Goal: Navigation & Orientation: Find specific page/section

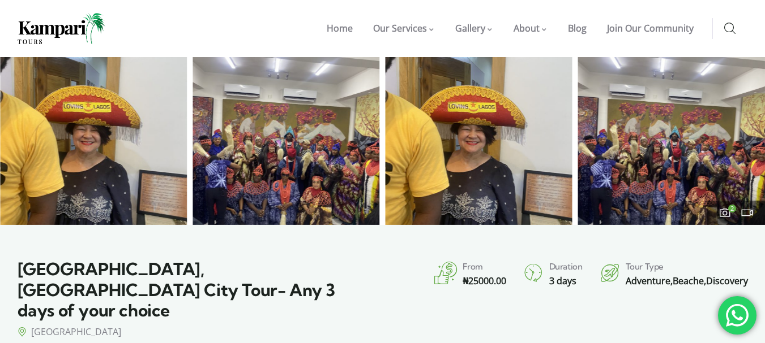
click at [735, 21] on link at bounding box center [729, 27] width 11 height 18
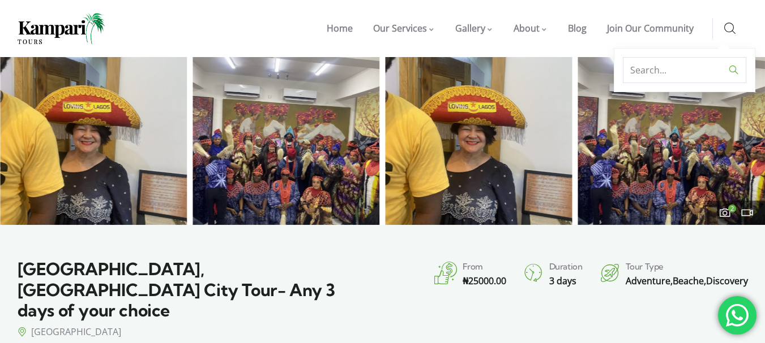
click at [404, 243] on section "Lagos, Nigeria City Tour- Any 3 days of your choice Lagos Island From ₦ 25000.0…" at bounding box center [382, 298] width 765 height 147
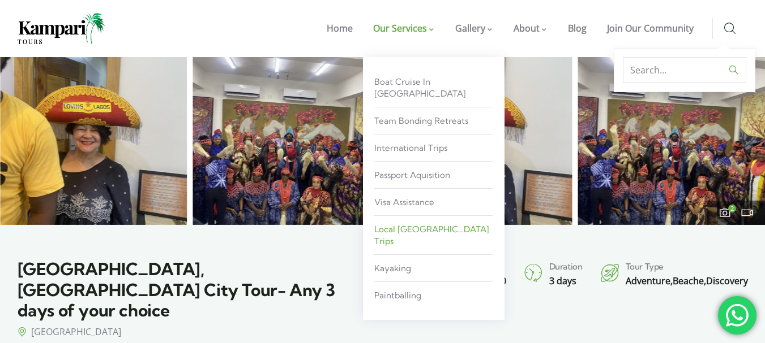
click at [417, 219] on link "Local [GEOGRAPHIC_DATA] Trips" at bounding box center [433, 235] width 119 height 33
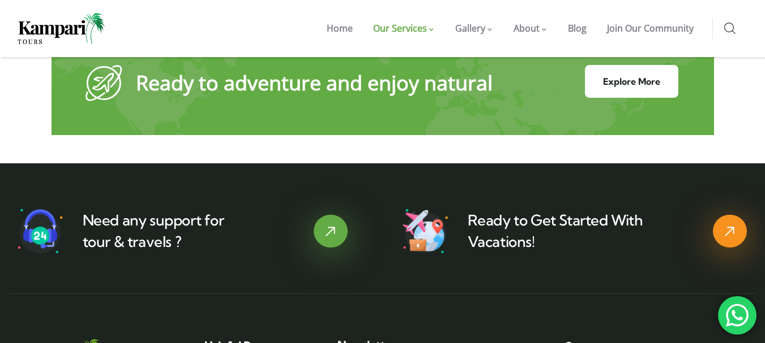
scroll to position [1665, 0]
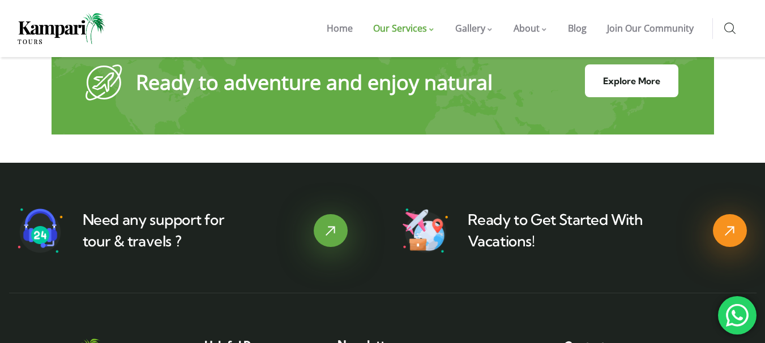
click at [76, 31] on img at bounding box center [62, 28] width 88 height 31
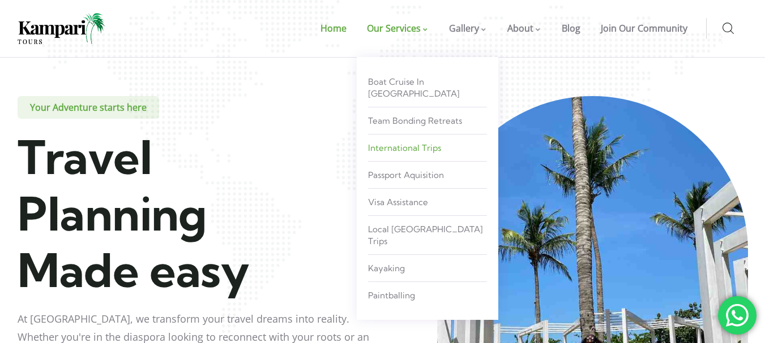
click at [393, 143] on span "International Trips" at bounding box center [404, 148] width 73 height 11
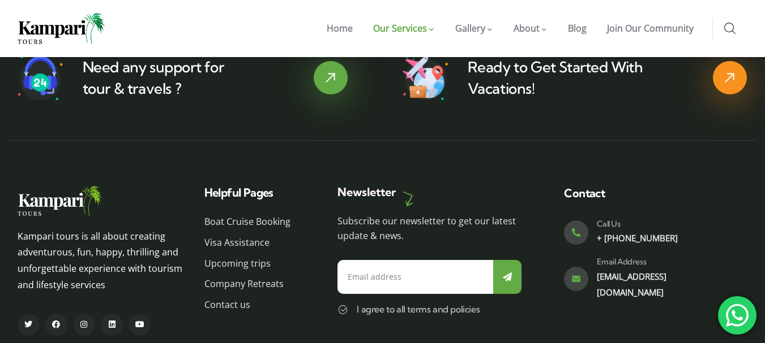
scroll to position [2347, 0]
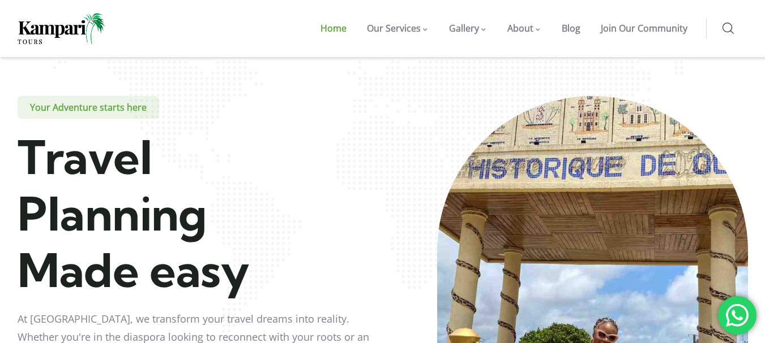
scroll to position [480, 0]
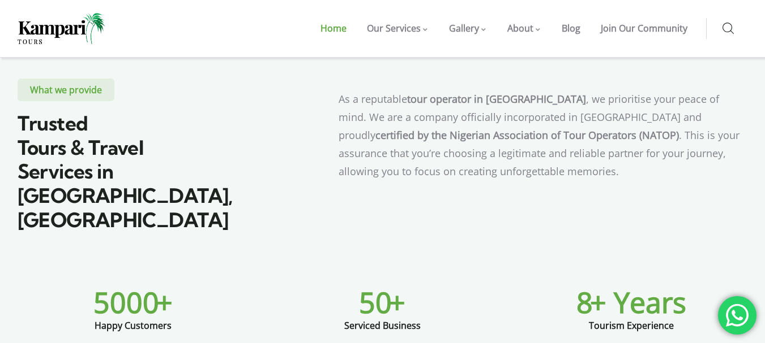
click at [13, 201] on section "What we provide Trusted Tours & Travel Services in [GEOGRAPHIC_DATA], [GEOGRAPH…" at bounding box center [382, 144] width 765 height 267
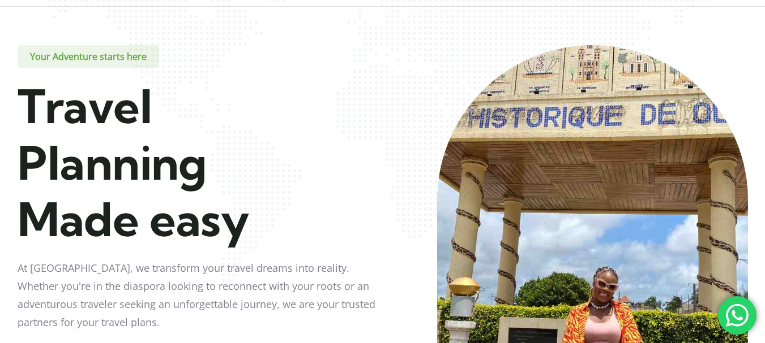
scroll to position [0, 0]
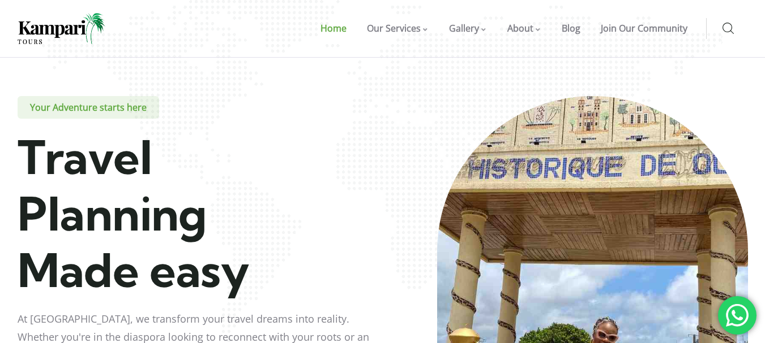
click at [220, 158] on h2 "Travel Planning Made easy" at bounding box center [199, 214] width 363 height 170
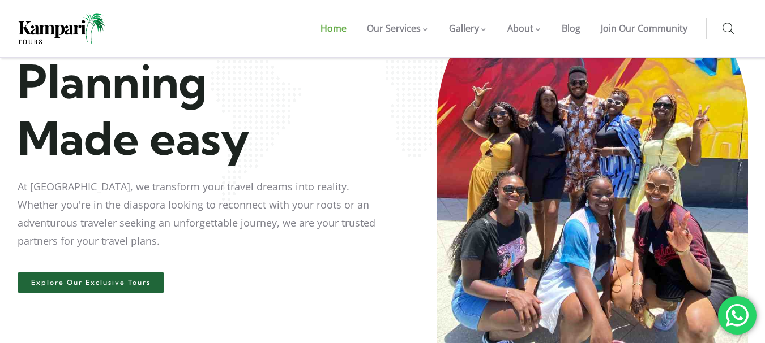
scroll to position [132, 0]
